Goal: Task Accomplishment & Management: Manage account settings

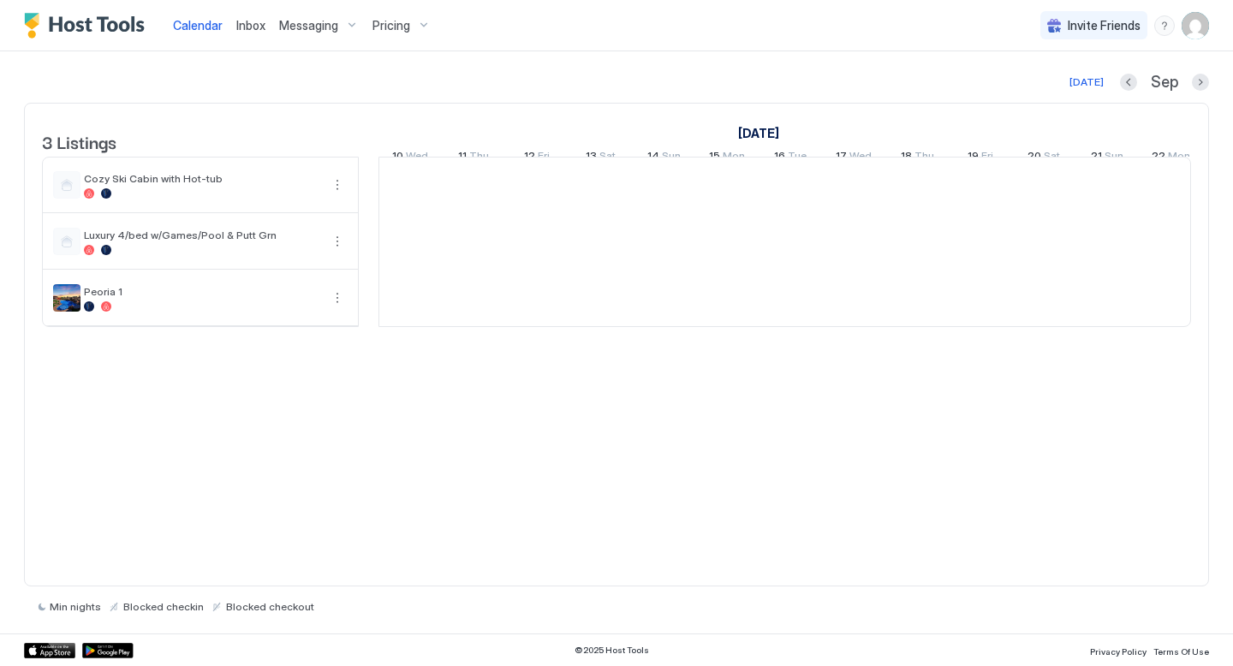
scroll to position [0, 951]
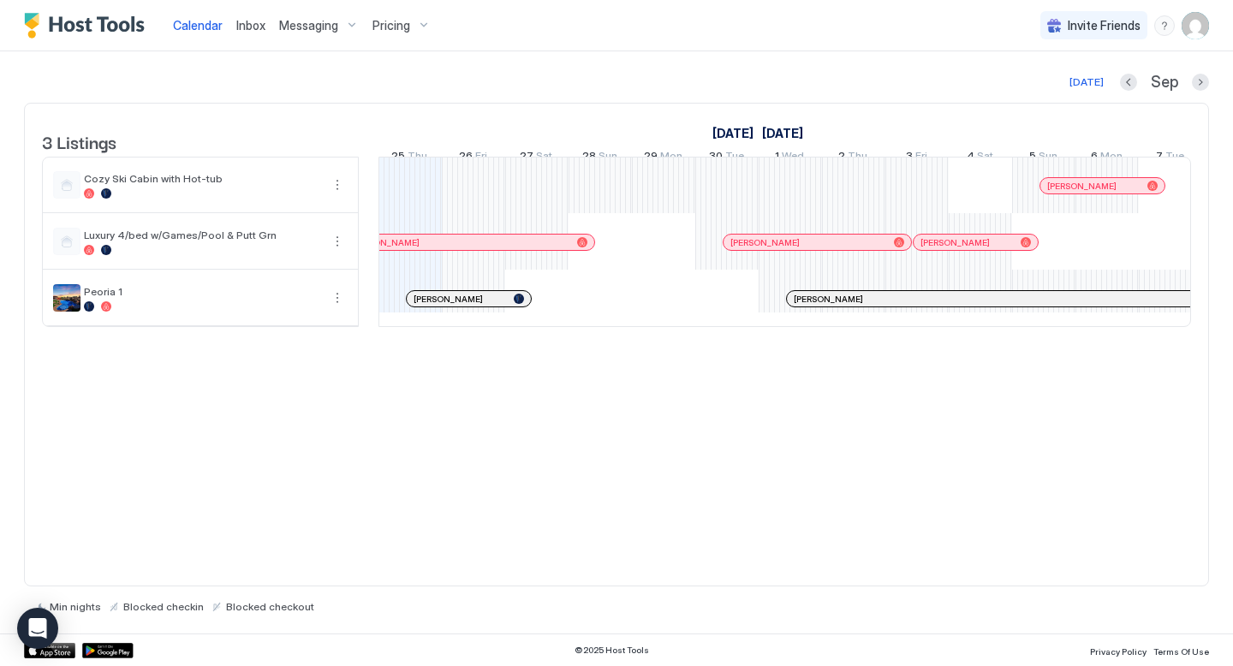
click at [307, 21] on span "Messaging" at bounding box center [308, 25] width 59 height 15
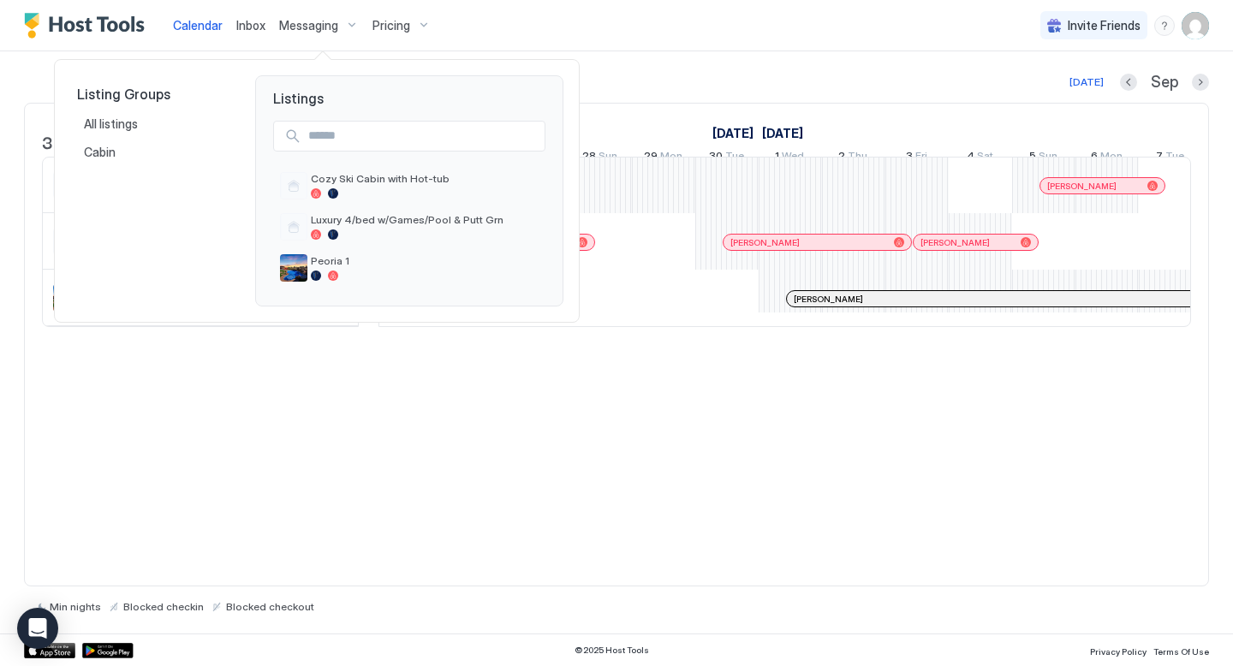
click at [304, 20] on div at bounding box center [616, 333] width 1233 height 666
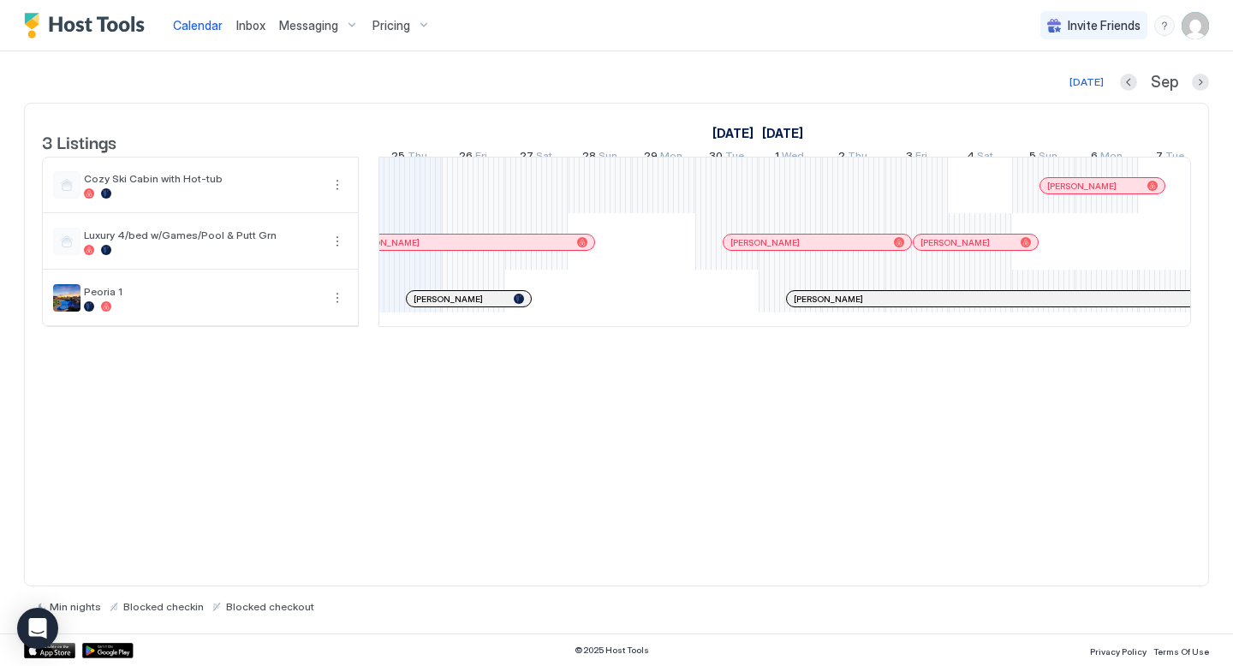
click at [311, 33] on div "Messaging" at bounding box center [318, 25] width 93 height 29
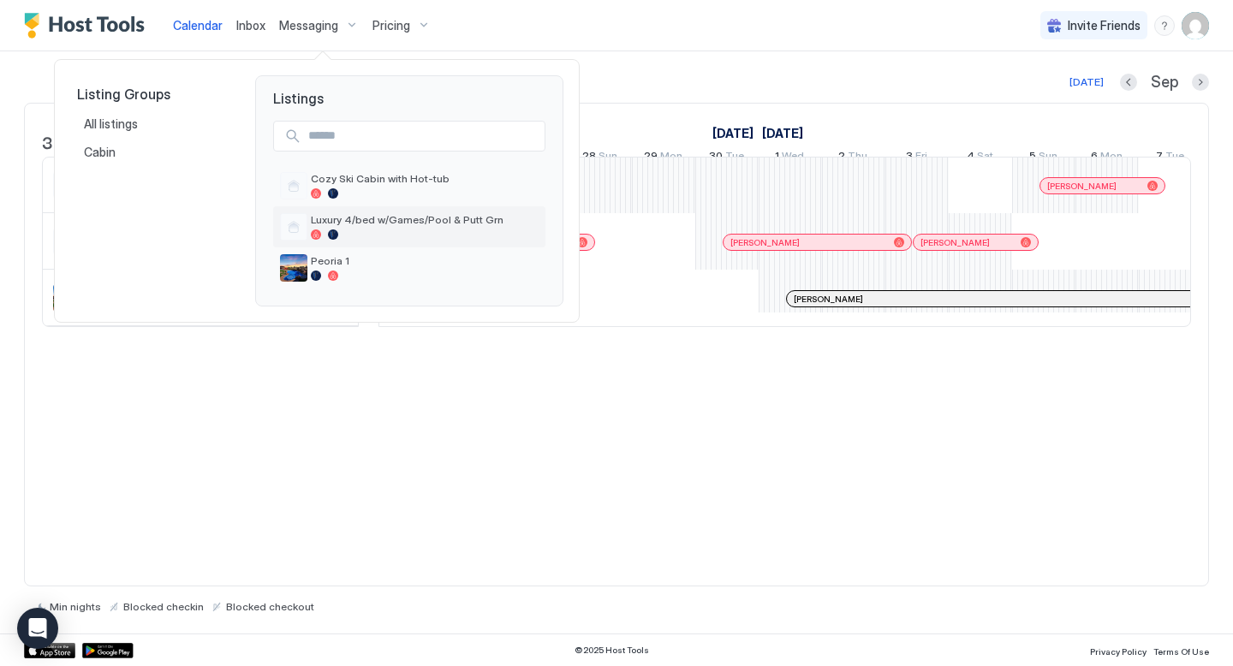
click at [348, 223] on span "Luxury 4/bed w/Games/Pool & Putt Grn" at bounding box center [425, 219] width 228 height 13
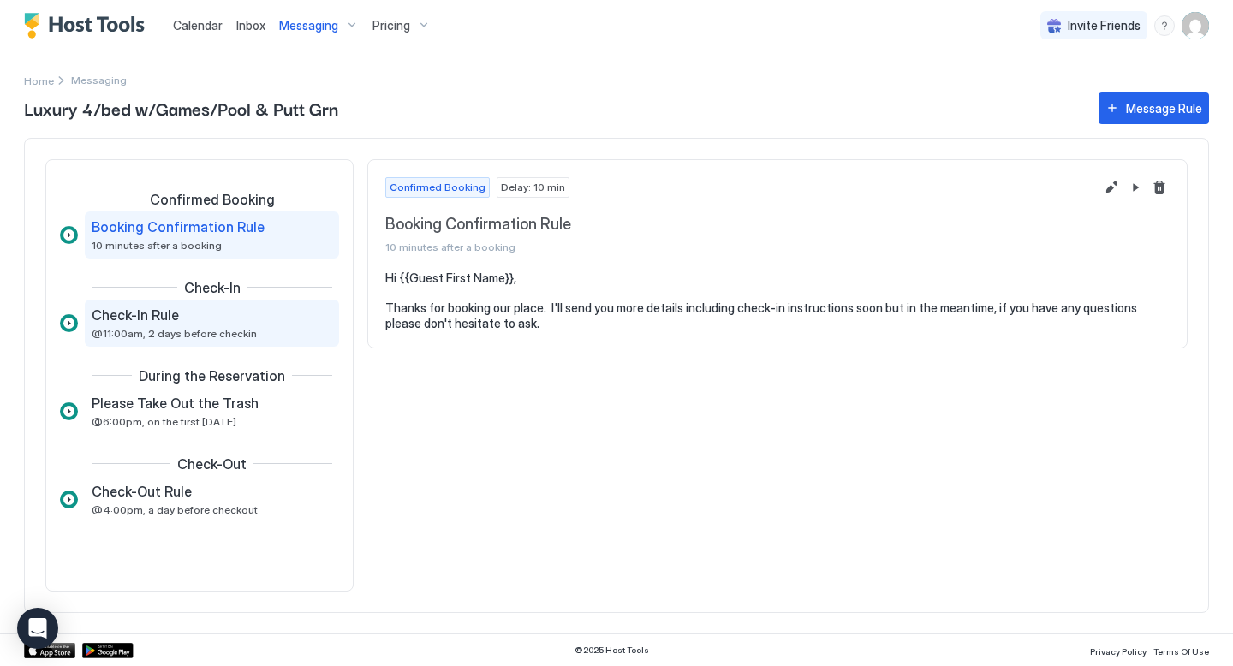
click at [220, 328] on span "@11:00am, 2 days before checkin" at bounding box center [174, 333] width 165 height 13
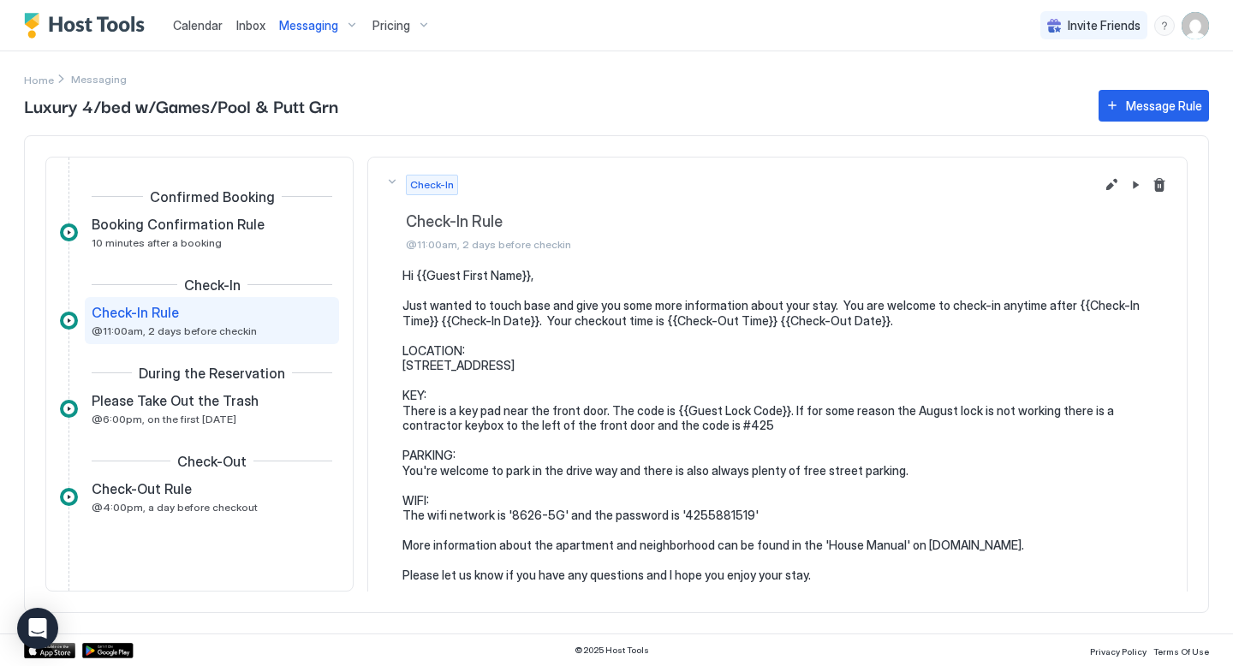
click at [700, 423] on pre "Hi {{Guest First Name}}, Just wanted to touch base and give you some more infor…" at bounding box center [785, 425] width 767 height 315
click at [1107, 188] on button "Edit message rule" at bounding box center [1111, 185] width 21 height 21
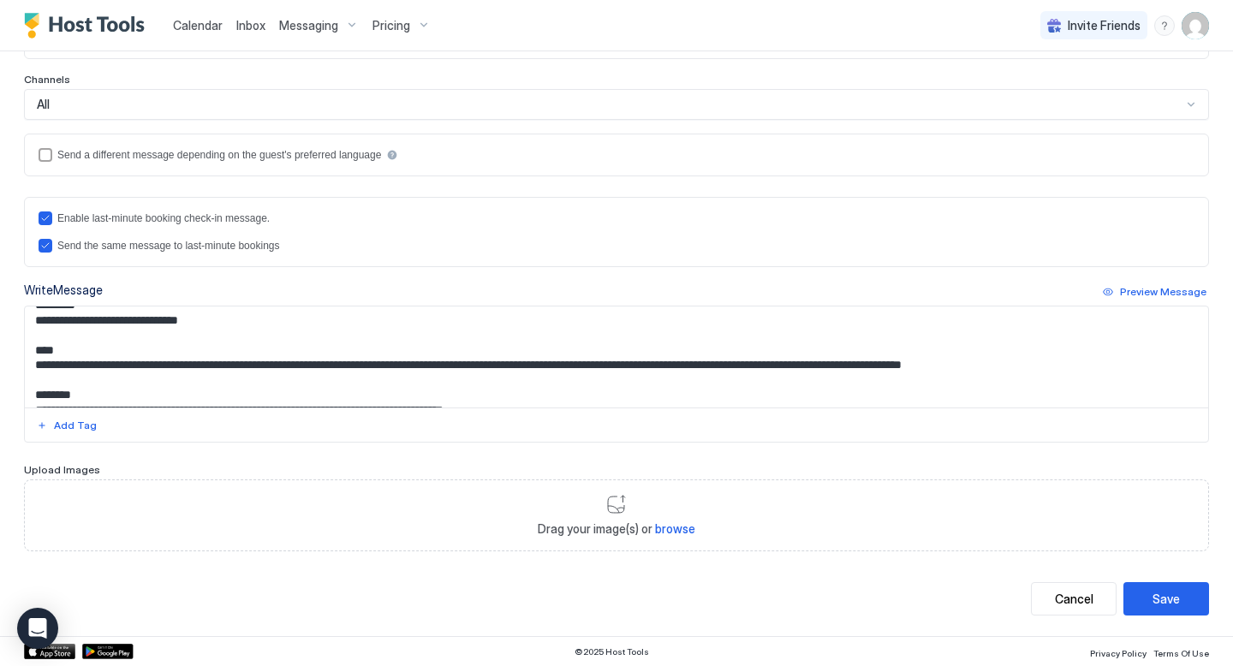
scroll to position [73, 0]
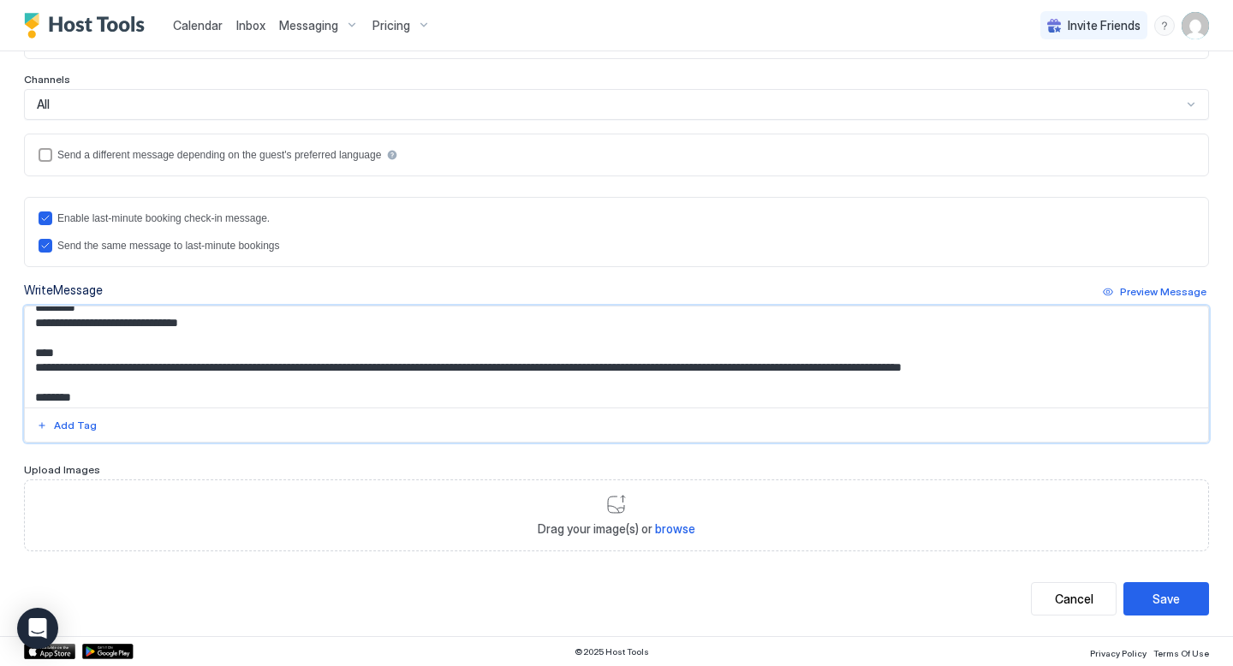
click at [1070, 386] on textarea "**********" at bounding box center [616, 357] width 1183 height 101
type textarea "**********"
click at [1164, 602] on div "Save" at bounding box center [1165, 599] width 27 height 18
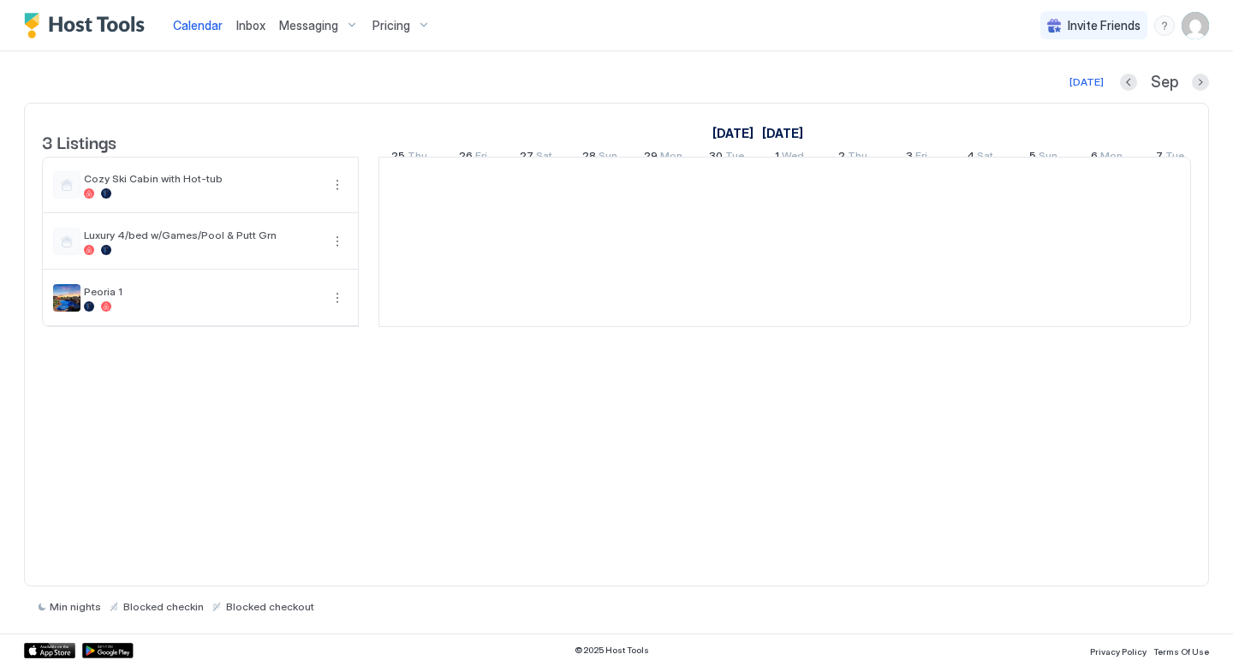
scroll to position [0, 951]
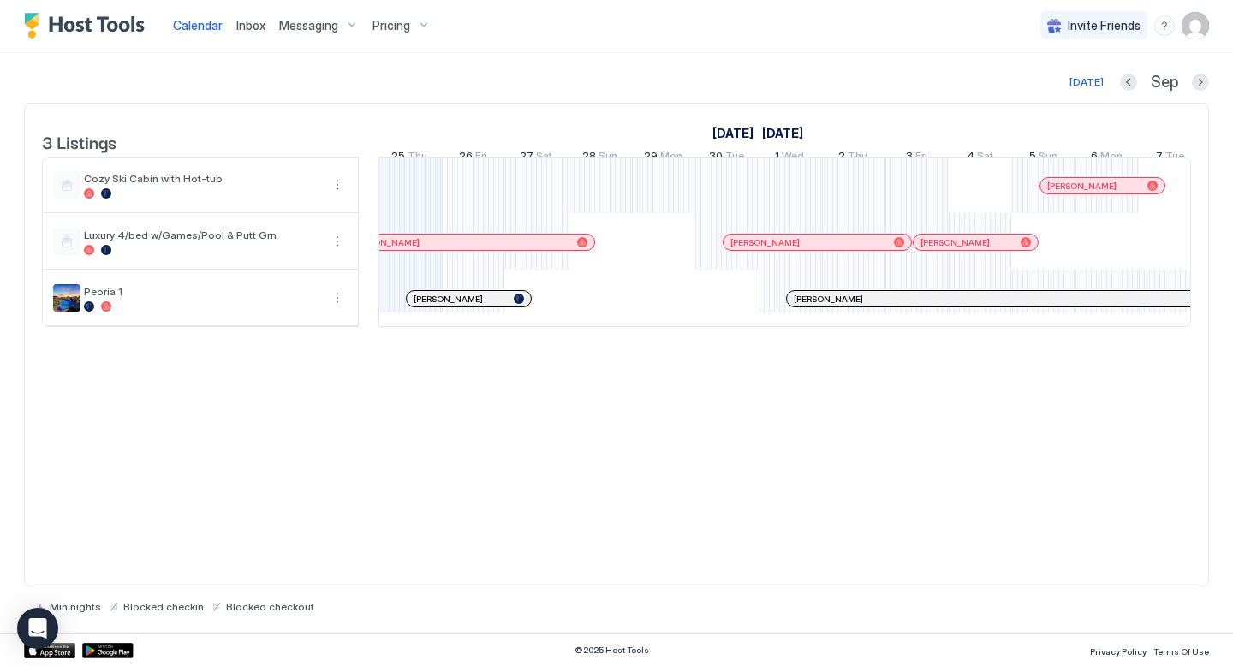
click at [323, 25] on span "Messaging" at bounding box center [308, 25] width 59 height 15
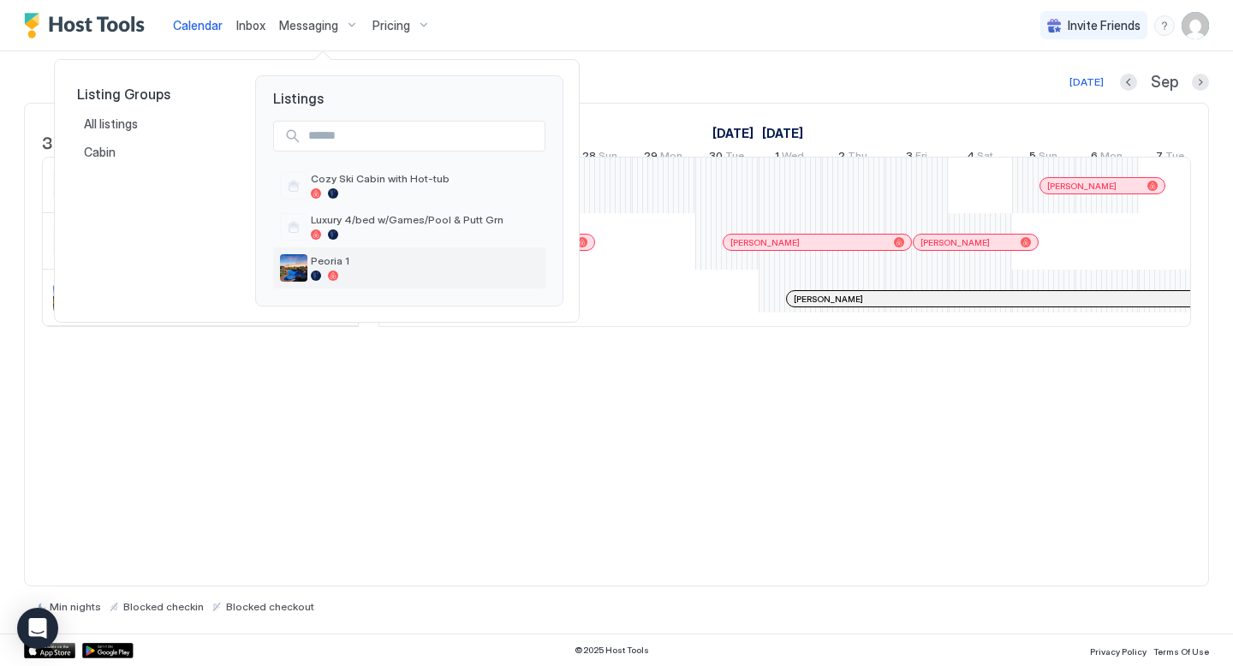
click at [348, 269] on div "Peoria 1" at bounding box center [425, 267] width 228 height 27
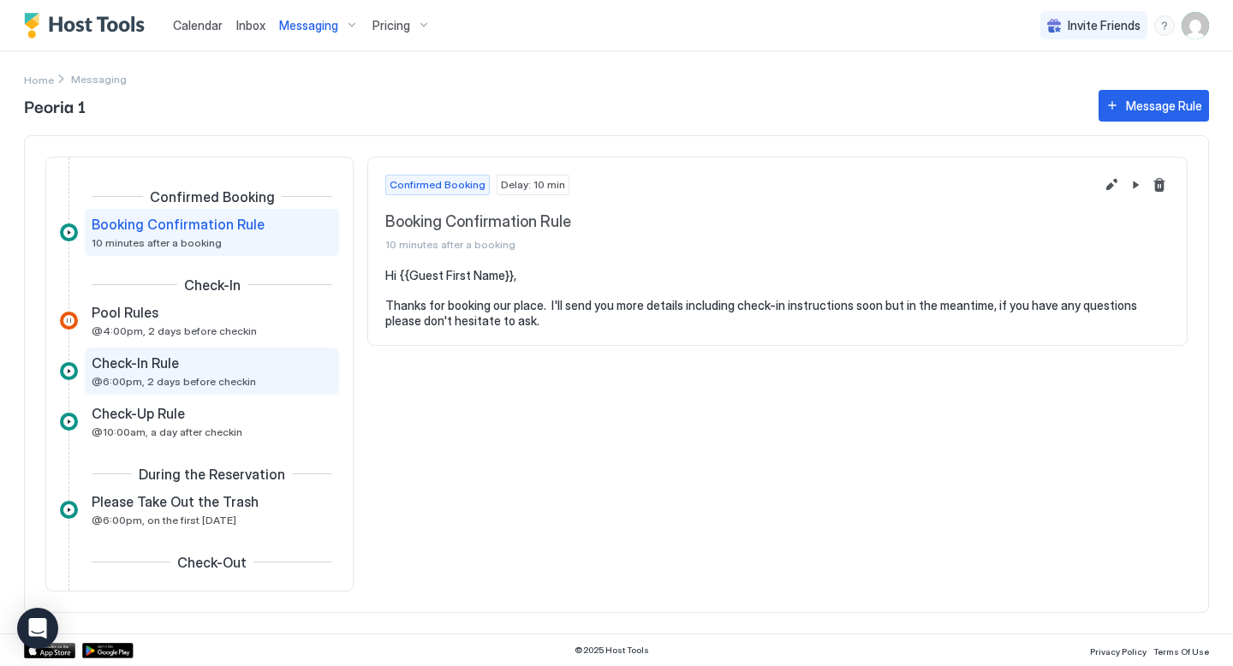
click at [173, 371] on span "Check-In Rule" at bounding box center [135, 362] width 87 height 17
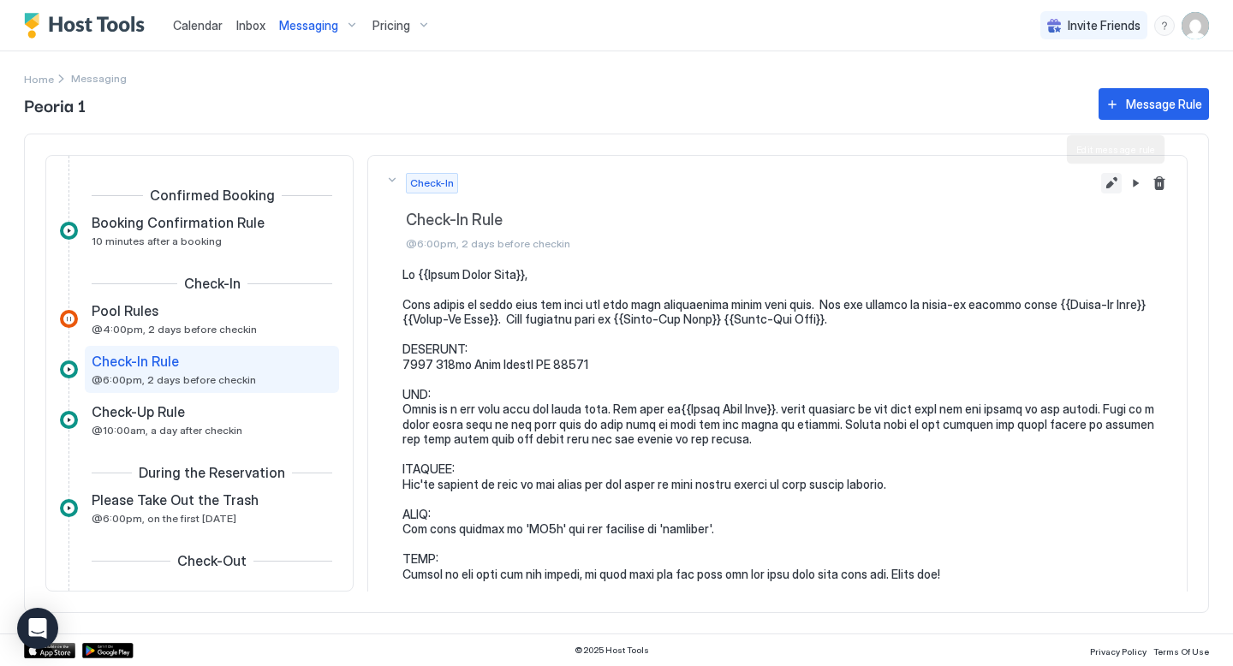
click at [1110, 181] on button "Edit message rule" at bounding box center [1111, 183] width 21 height 21
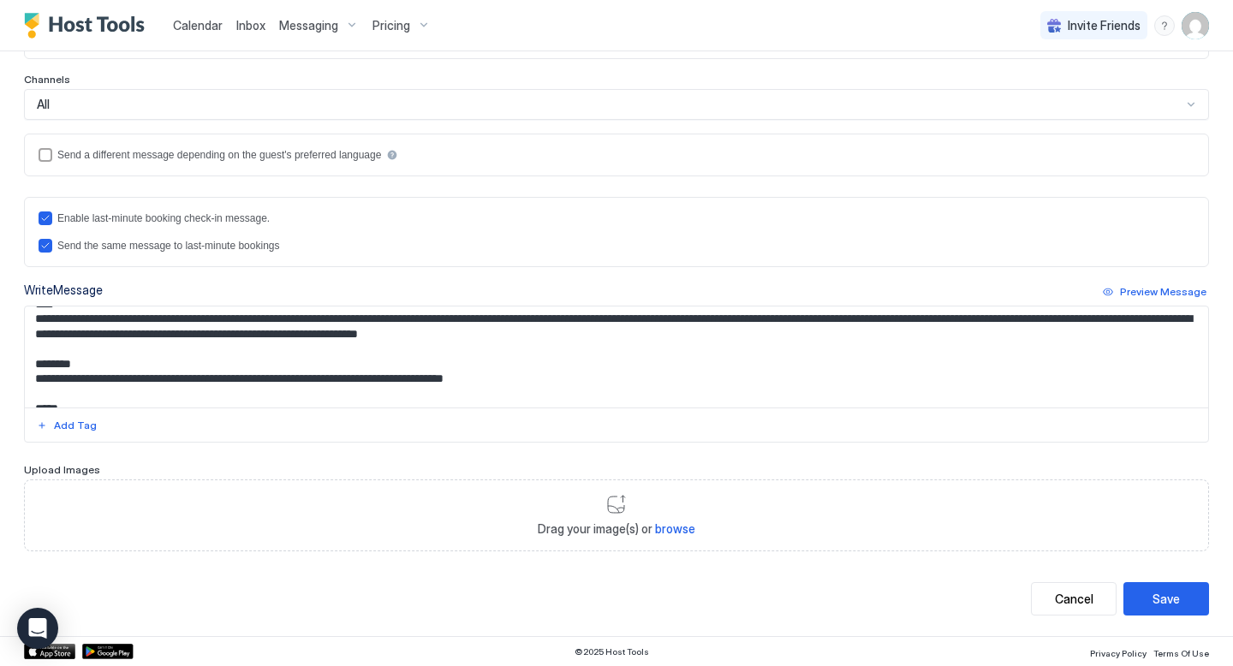
scroll to position [126, 0]
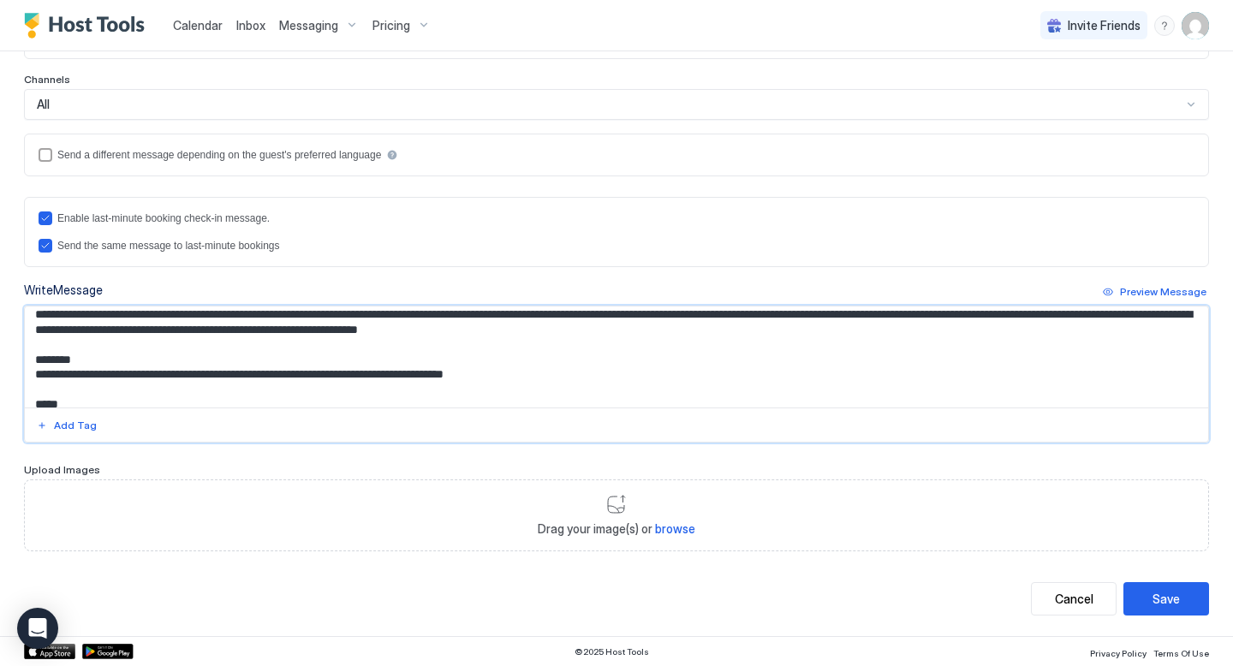
click at [670, 348] on textarea "Input Field" at bounding box center [616, 357] width 1183 height 101
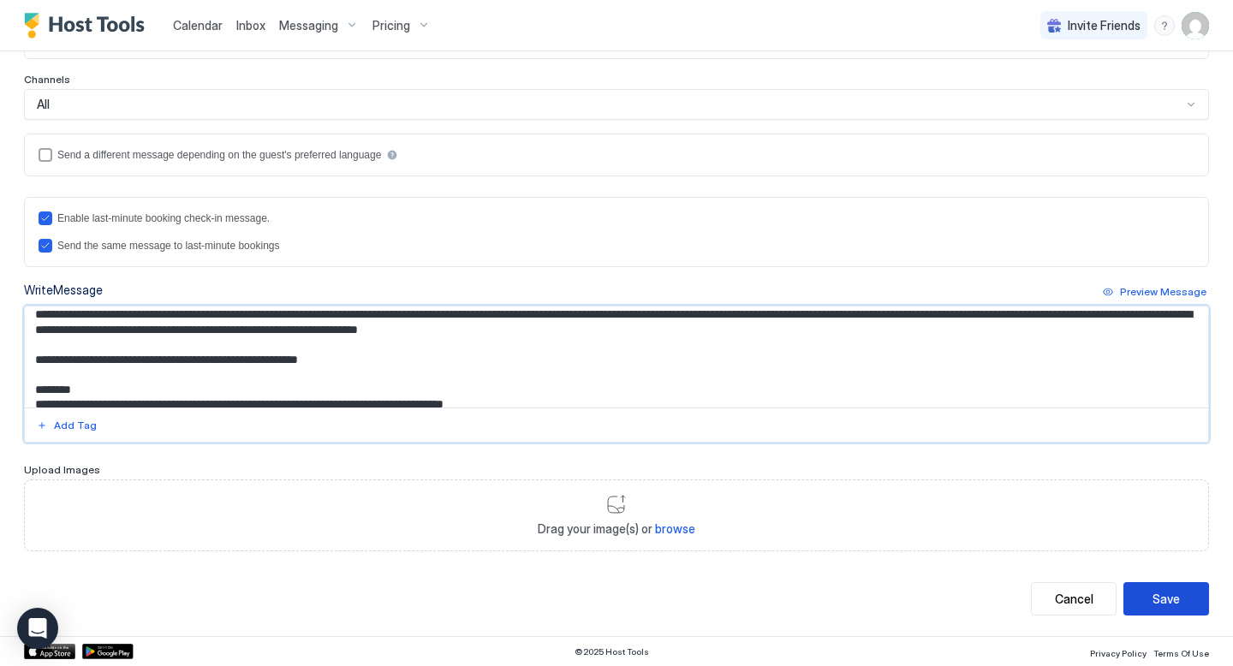
type textarea "**********"
click at [1159, 597] on div "Save" at bounding box center [1165, 599] width 27 height 18
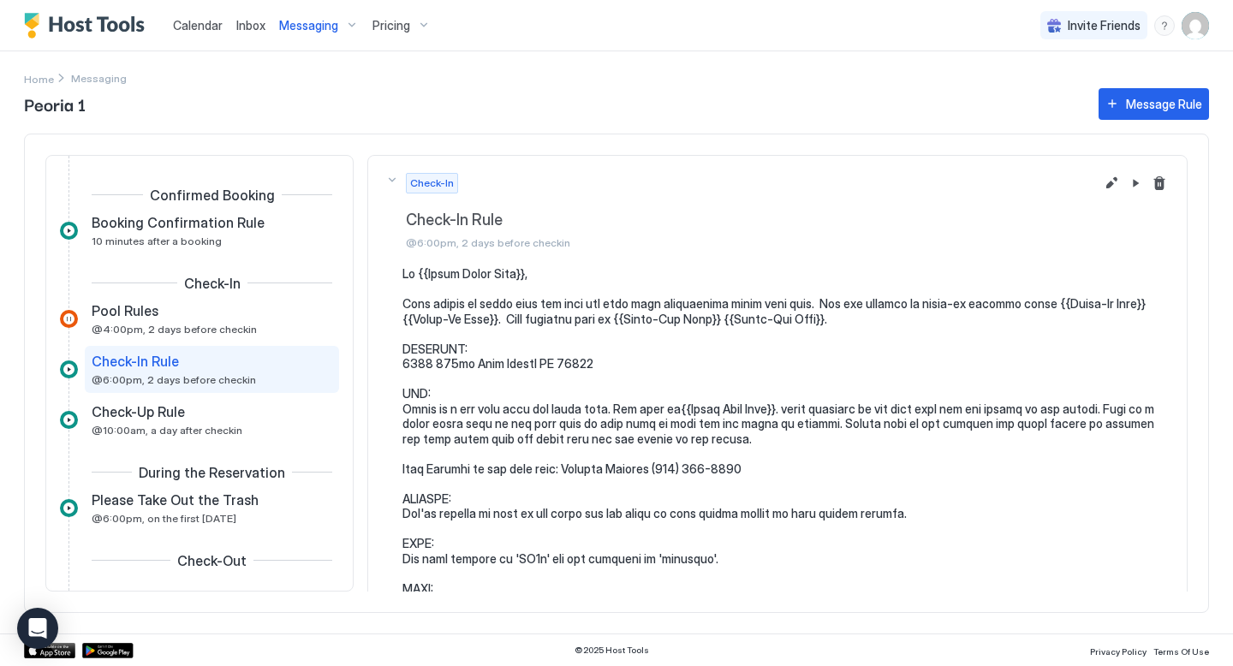
click at [312, 29] on span "Messaging" at bounding box center [308, 25] width 59 height 15
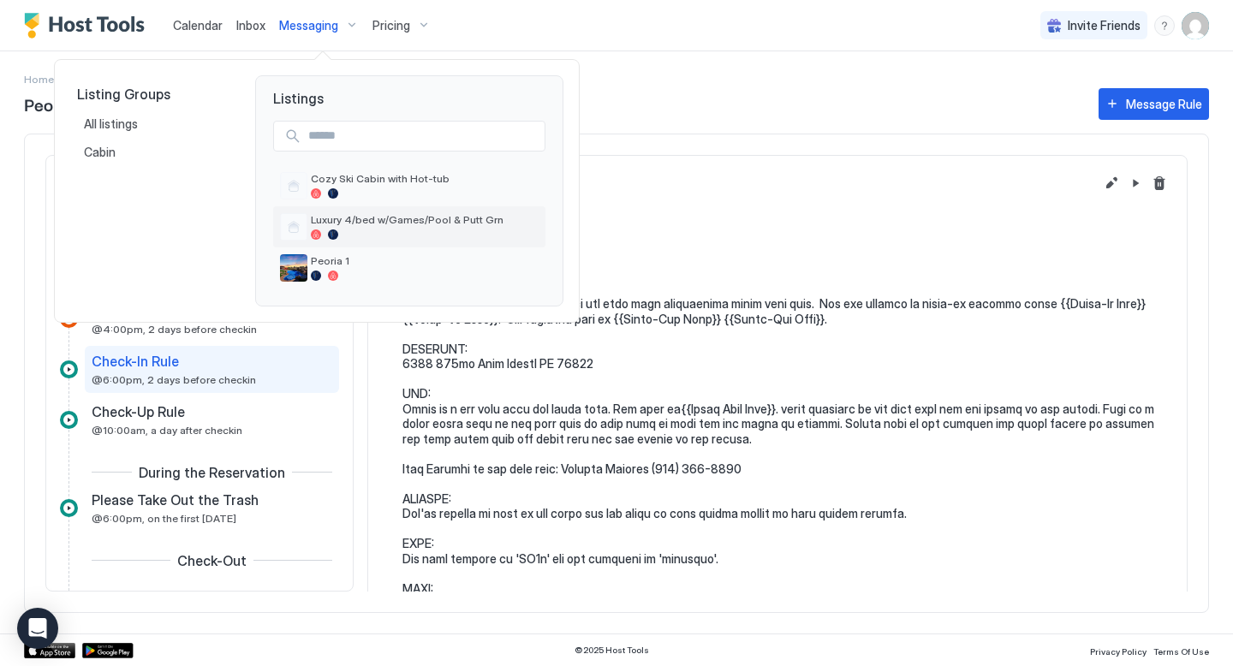
click at [347, 222] on span "Luxury 4/bed w/Games/Pool & Putt Grn" at bounding box center [425, 219] width 228 height 13
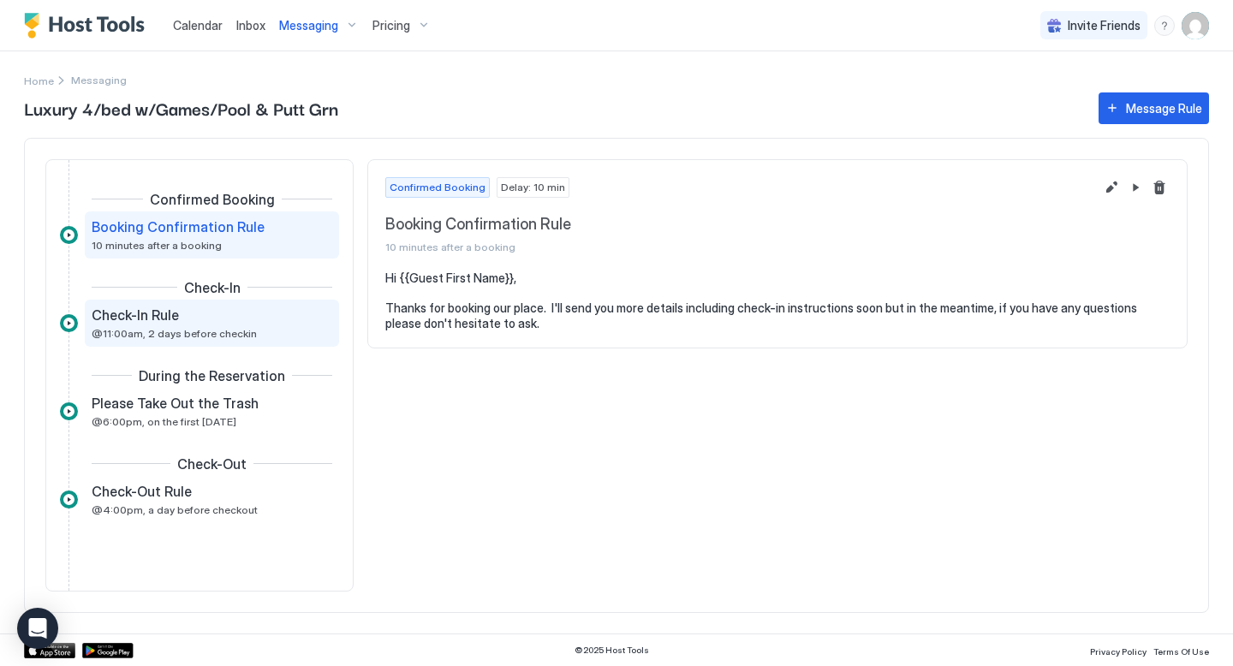
click at [154, 316] on span "Check-In Rule" at bounding box center [135, 315] width 87 height 17
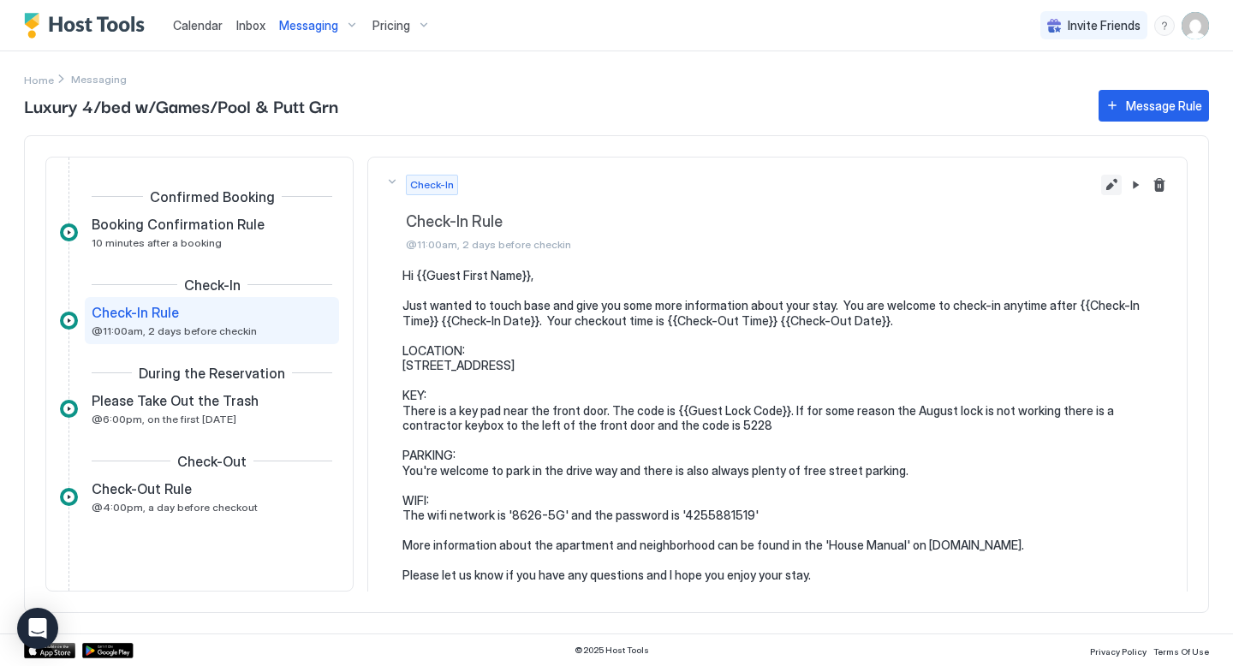
click at [1111, 186] on button "Edit message rule" at bounding box center [1111, 185] width 21 height 21
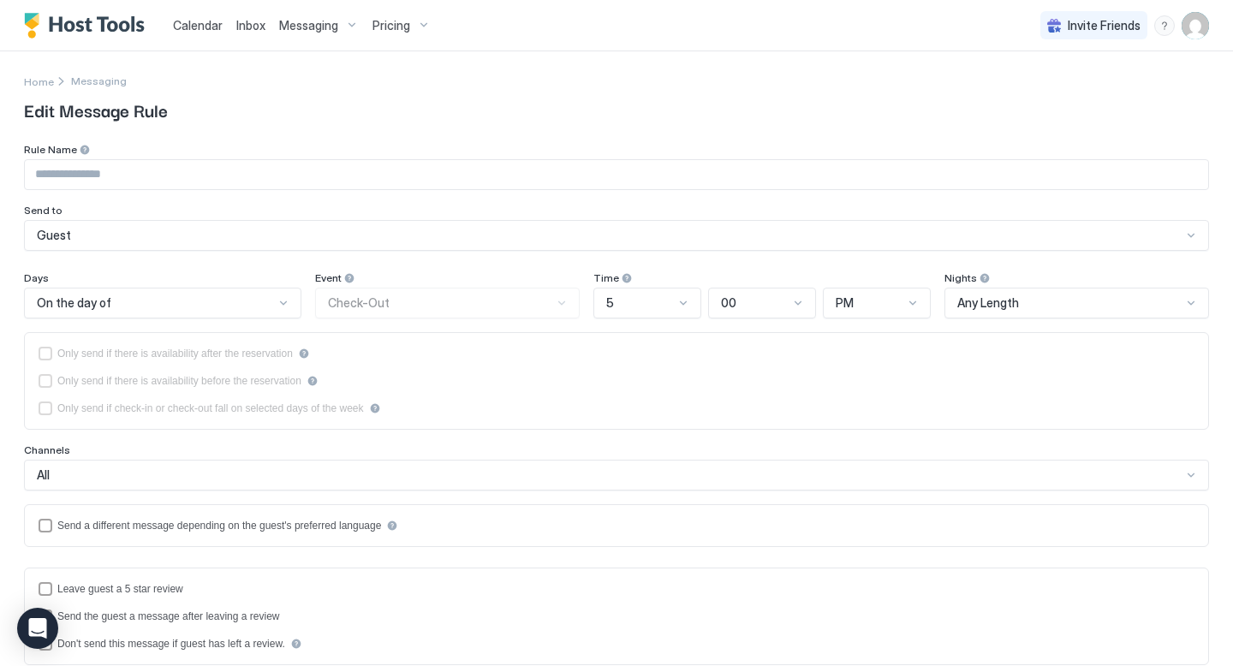
type input "**********"
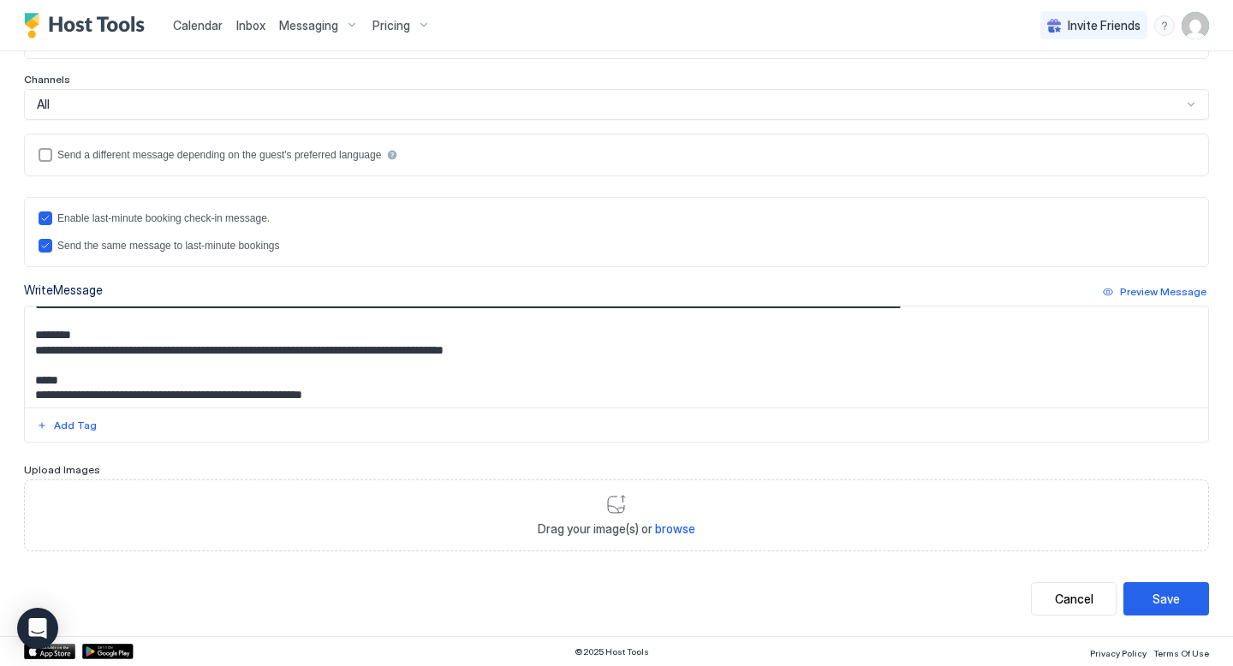
scroll to position [123, 0]
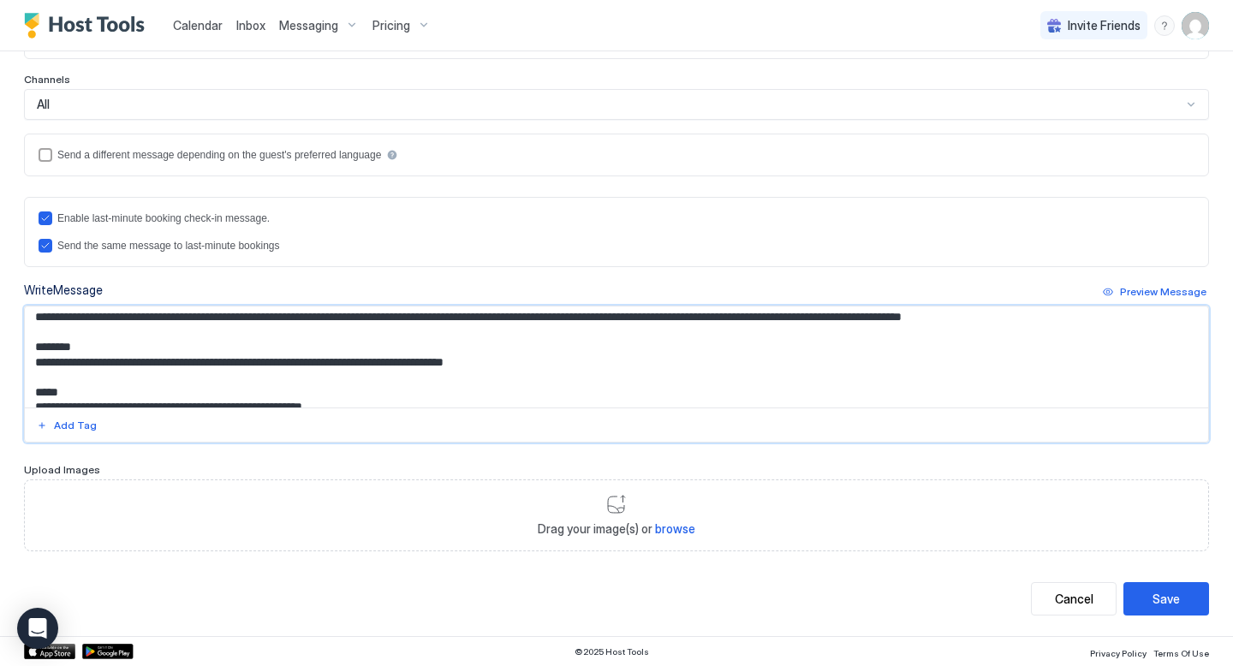
click at [1080, 333] on textarea "**********" at bounding box center [616, 357] width 1183 height 101
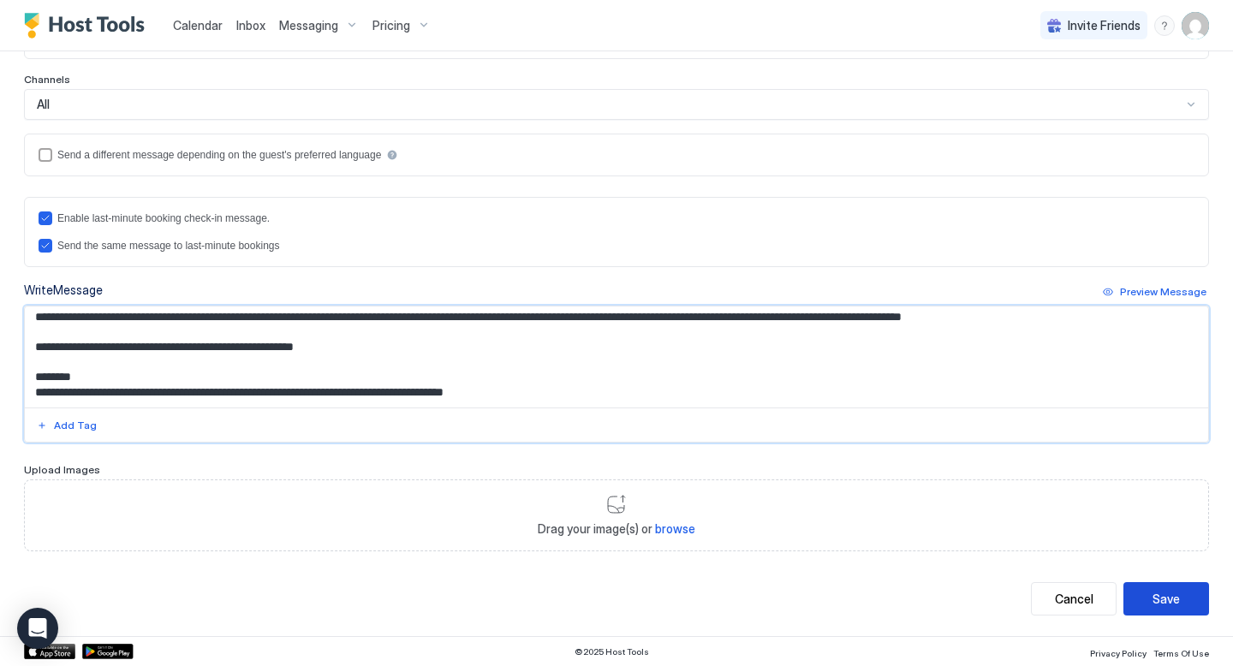
type textarea "**********"
click at [1168, 597] on div "Save" at bounding box center [1165, 599] width 27 height 18
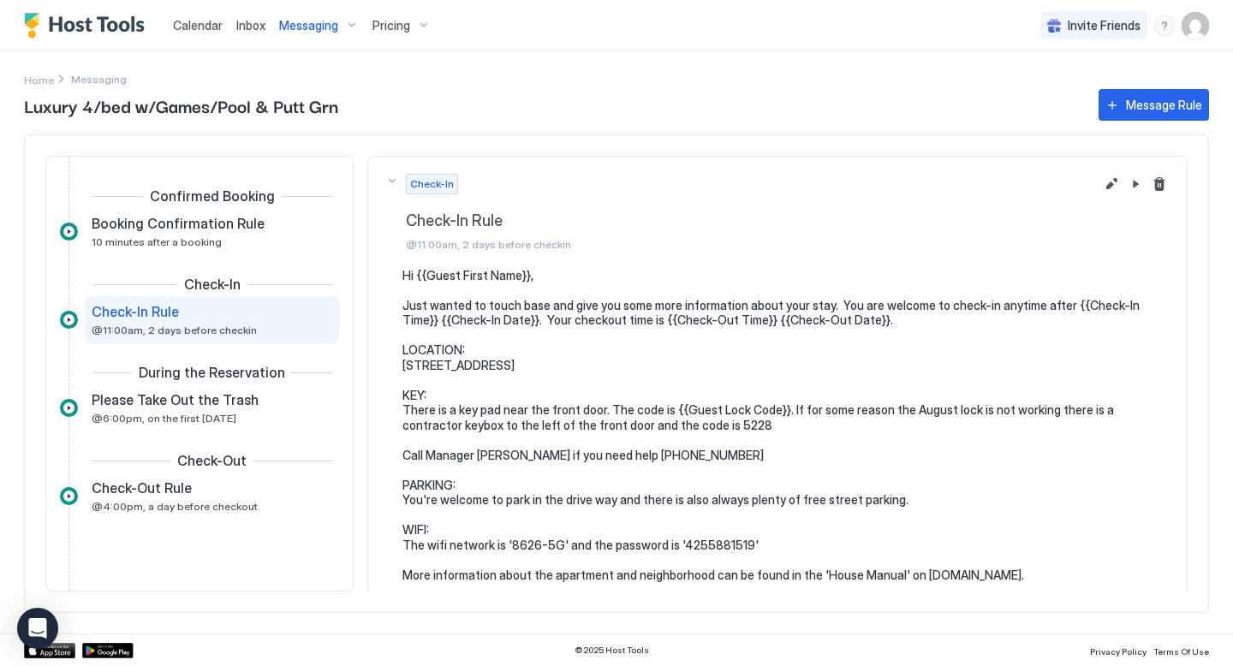
click at [304, 27] on span "Messaging" at bounding box center [308, 25] width 59 height 15
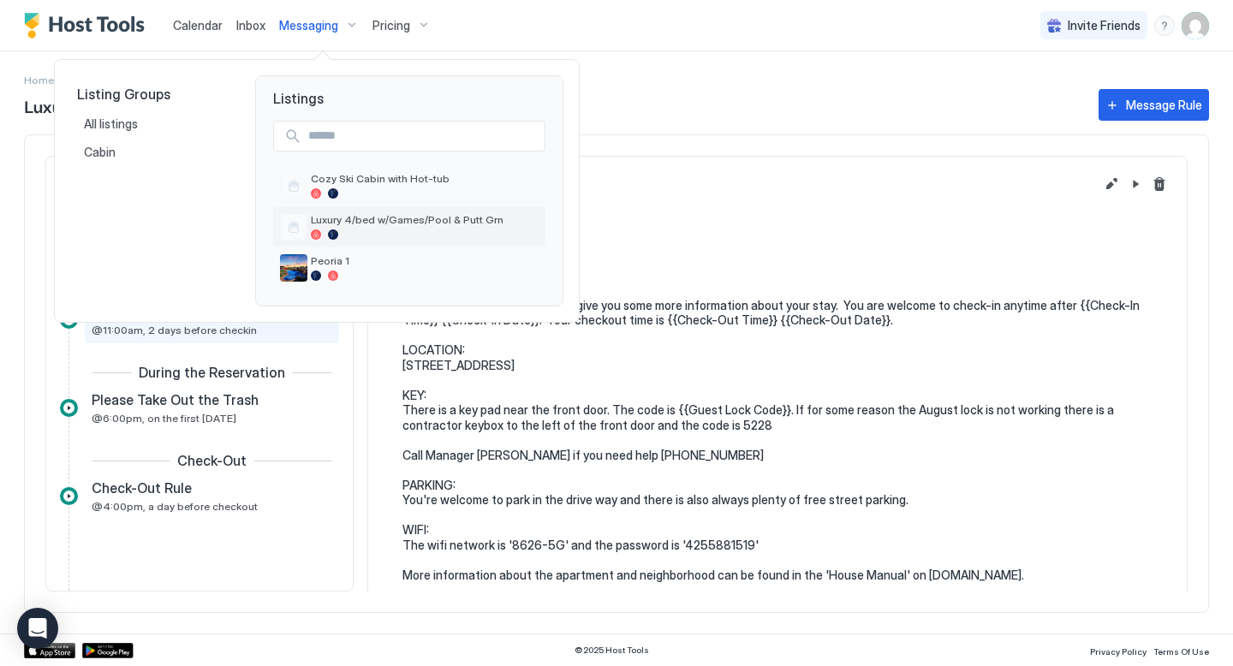
click at [336, 225] on span "Luxury 4/bed w/Games/Pool & Putt Grn" at bounding box center [425, 219] width 228 height 13
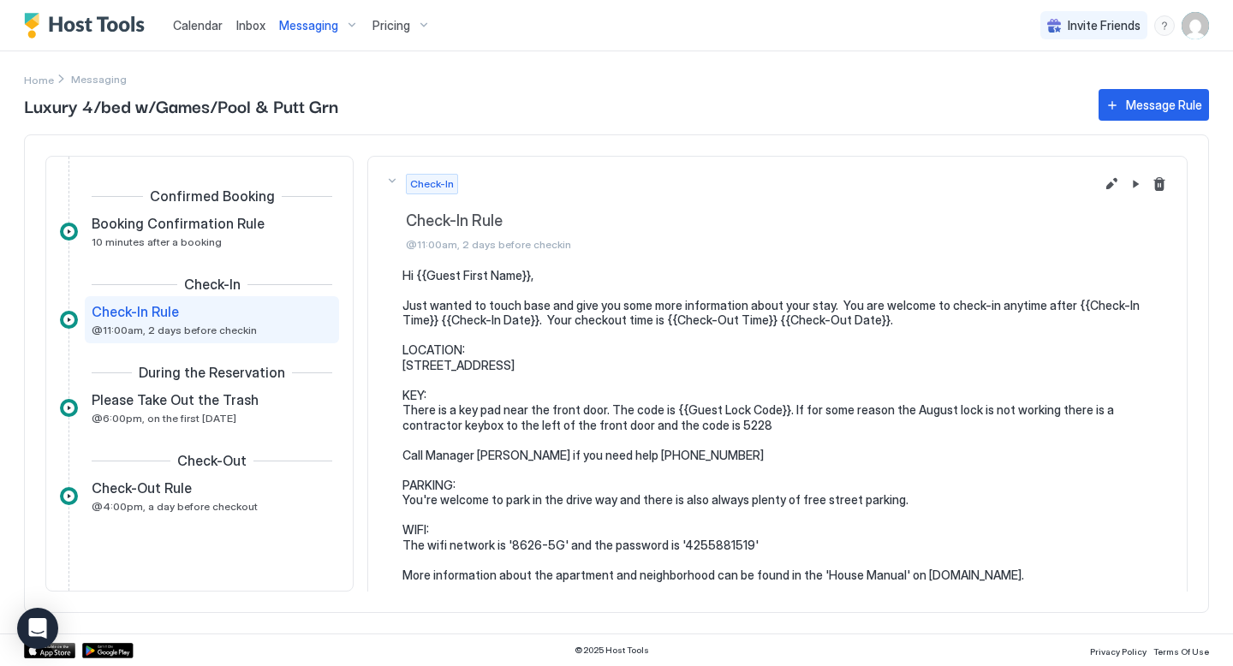
click at [318, 24] on span "Messaging" at bounding box center [308, 25] width 59 height 15
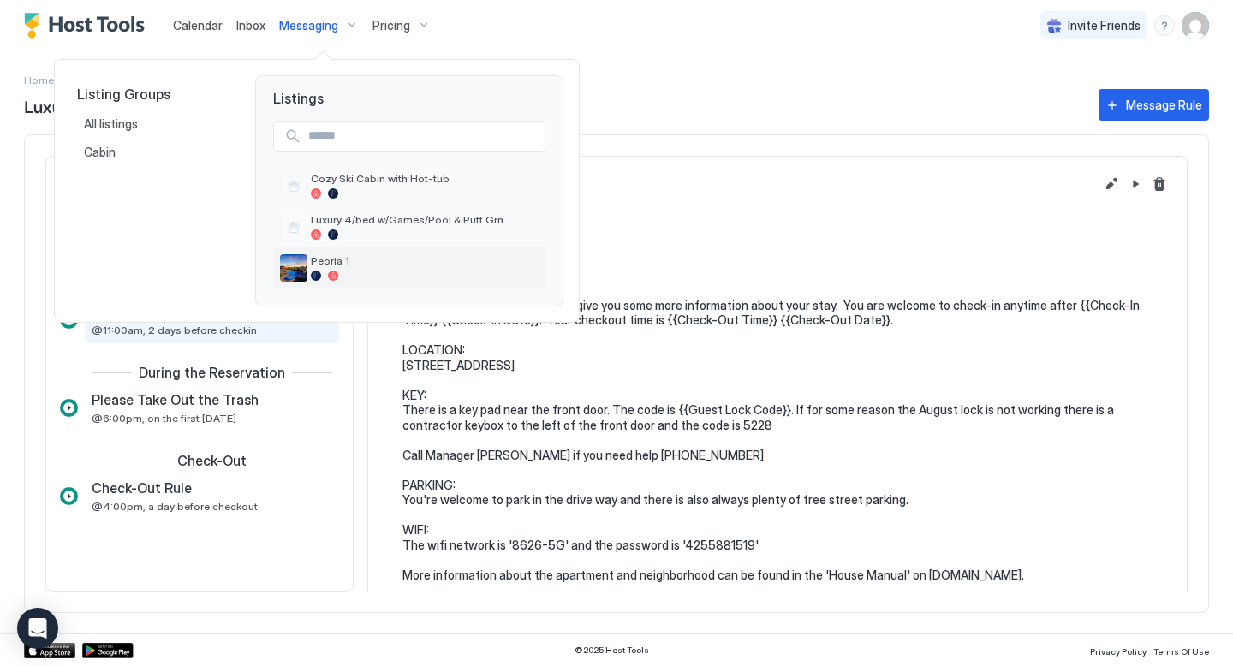
click at [341, 266] on span "Peoria 1" at bounding box center [425, 260] width 228 height 13
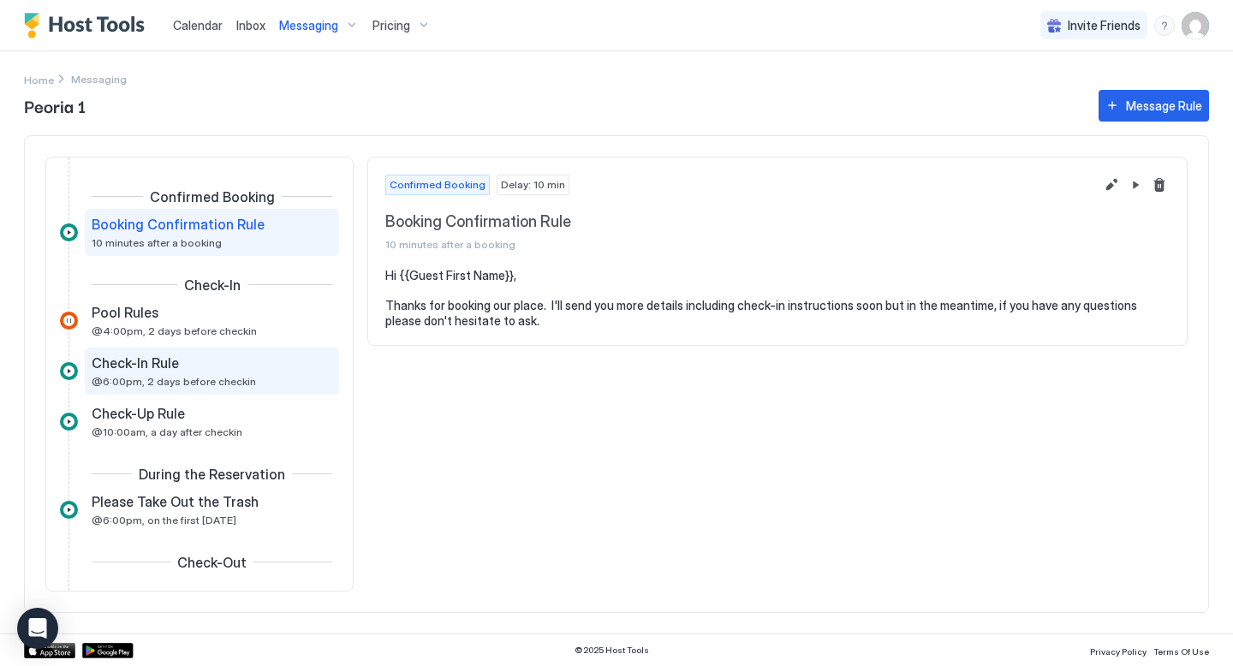
click at [157, 363] on span "Check-In Rule" at bounding box center [135, 362] width 87 height 17
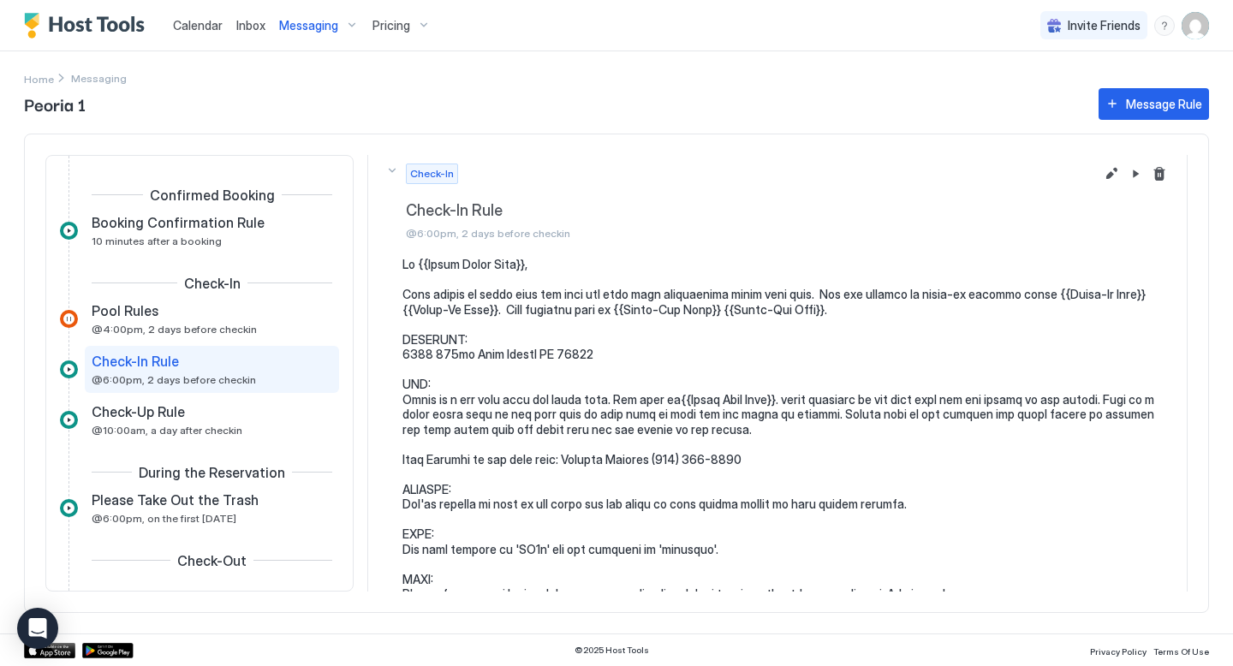
scroll to position [10, 0]
